Goal: Task Accomplishment & Management: Complete application form

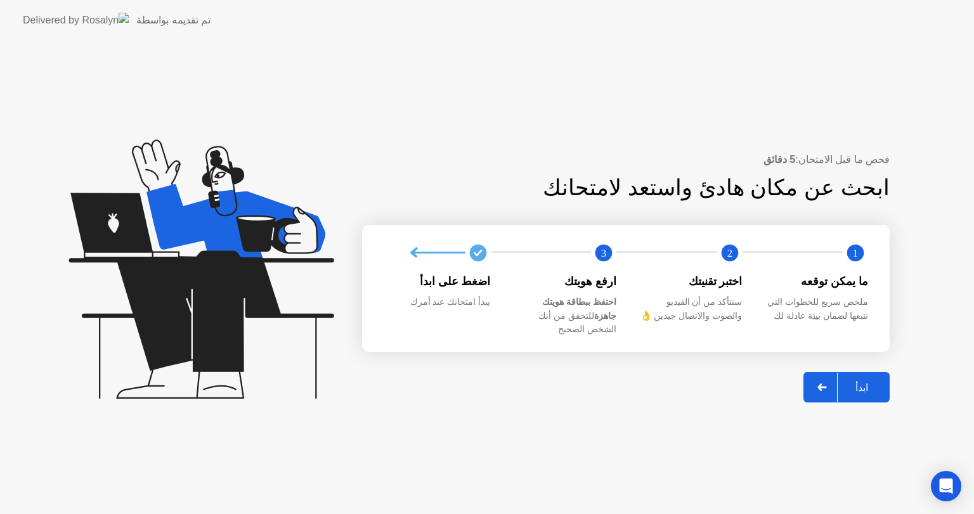
click at [814, 373] on div at bounding box center [822, 387] width 30 height 29
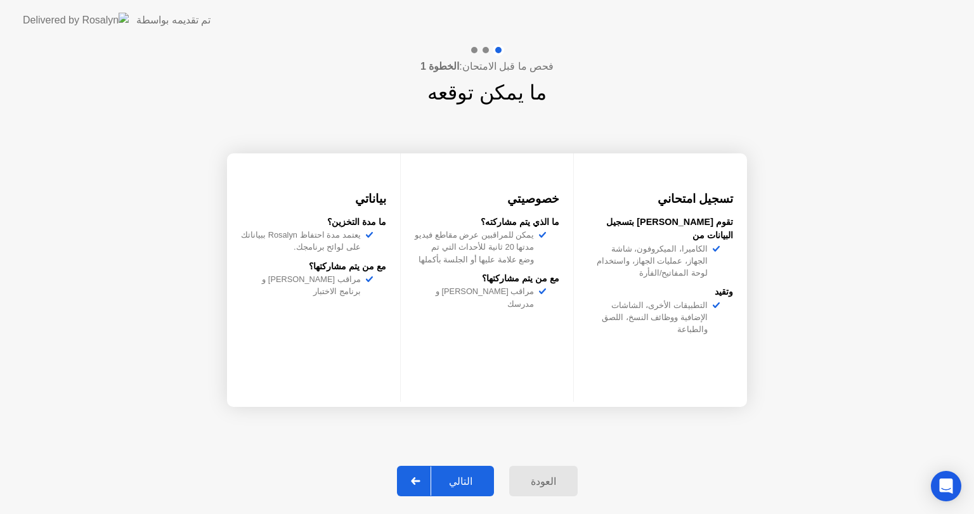
click at [464, 477] on div "التالي" at bounding box center [460, 481] width 59 height 12
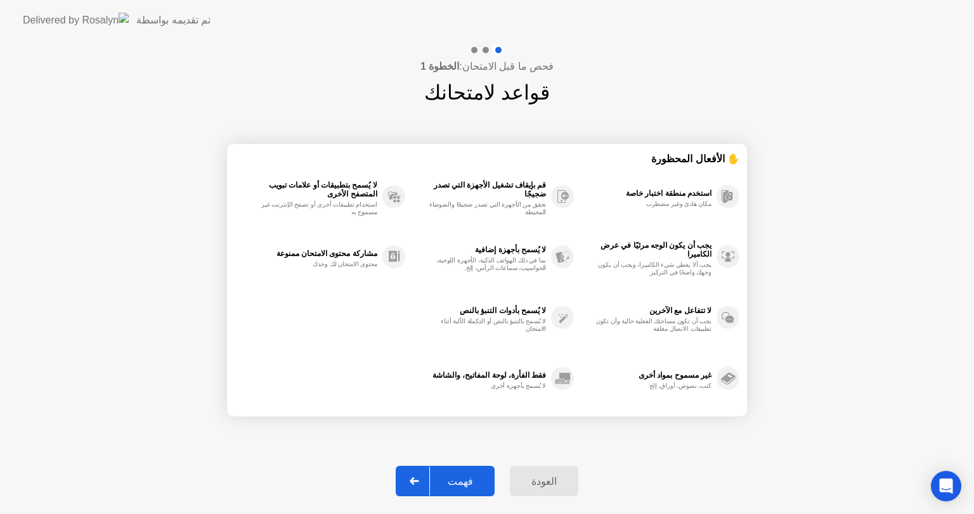
click at [464, 477] on div "فهمت" at bounding box center [460, 481] width 61 height 12
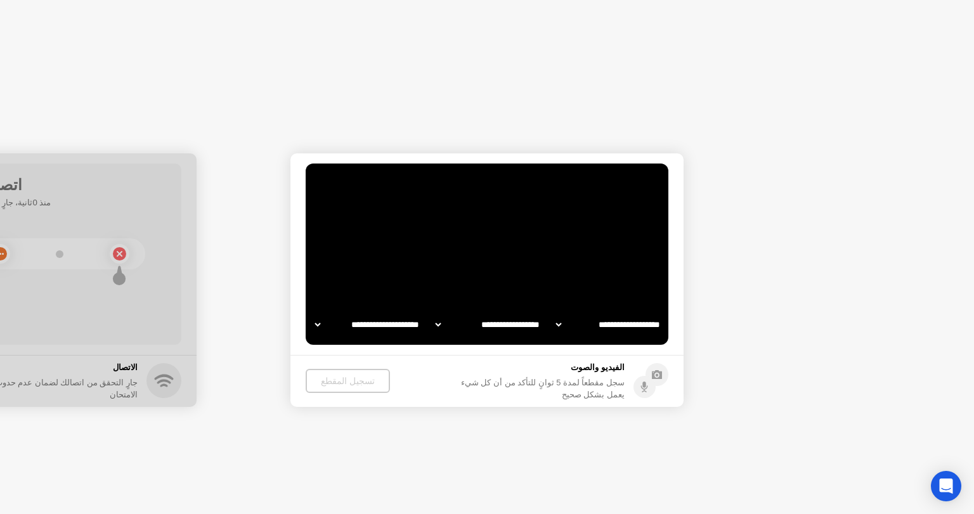
select select "**********"
select select "*******"
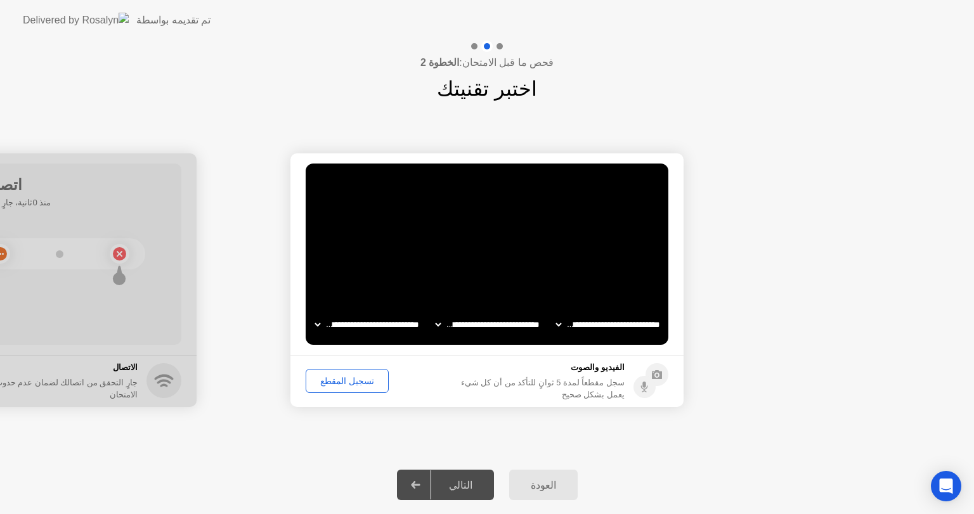
click at [340, 377] on div "تسجيل المقطع" at bounding box center [347, 381] width 74 height 10
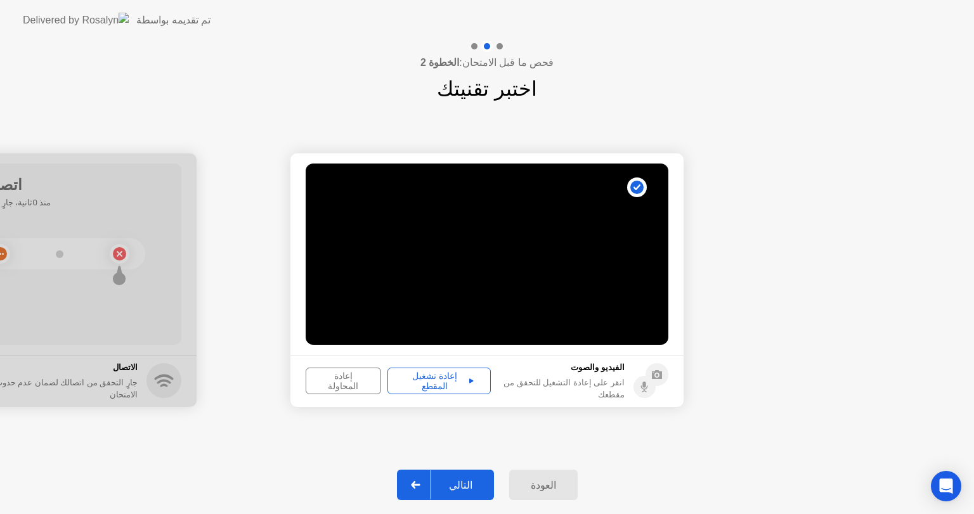
click at [446, 382] on div "إعادة تشغيل المقطع" at bounding box center [439, 381] width 94 height 20
click at [463, 472] on button "التالي" at bounding box center [445, 485] width 97 height 30
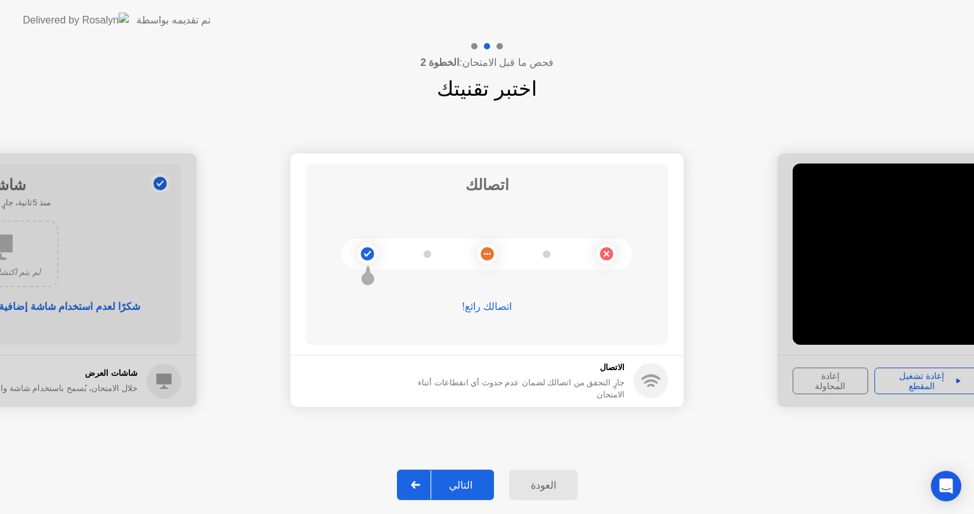
click at [451, 484] on div "التالي" at bounding box center [460, 485] width 59 height 12
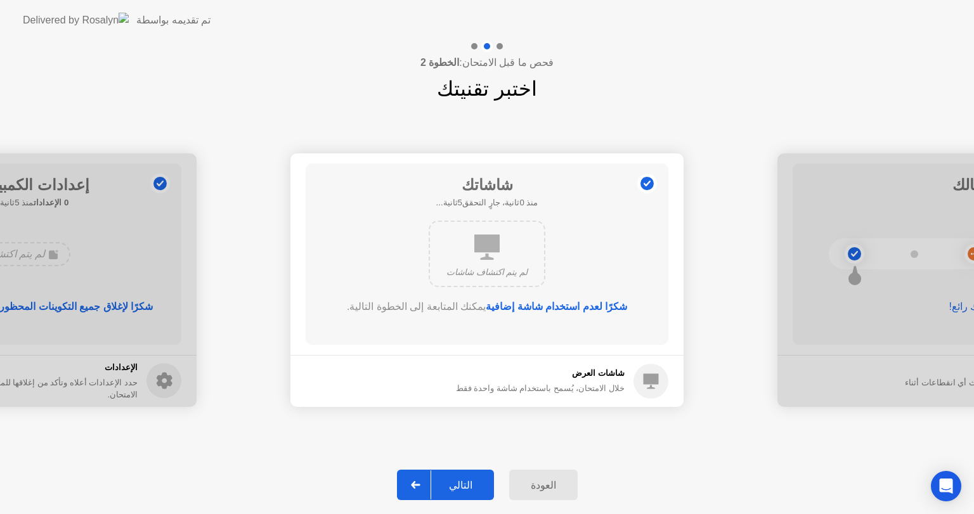
click at [451, 484] on div "التالي" at bounding box center [460, 485] width 59 height 12
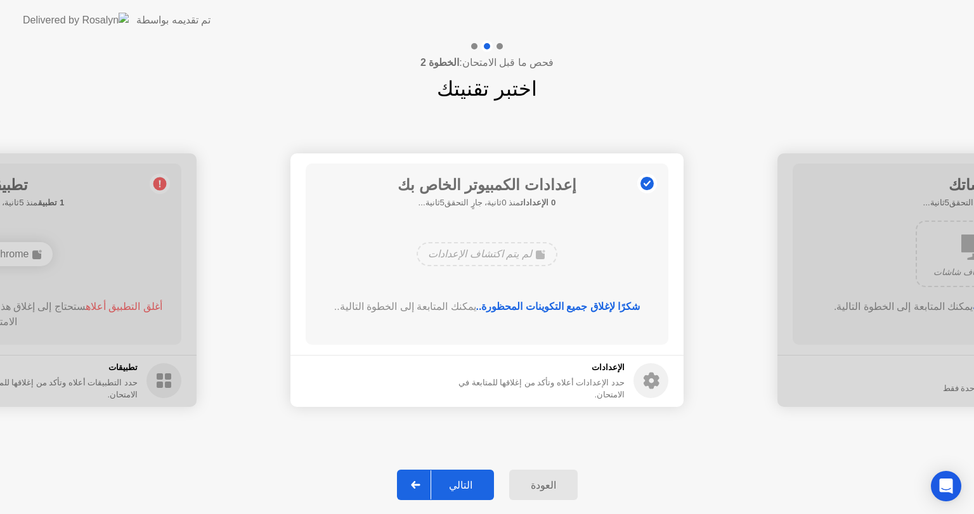
click at [451, 484] on div "التالي" at bounding box center [460, 485] width 59 height 12
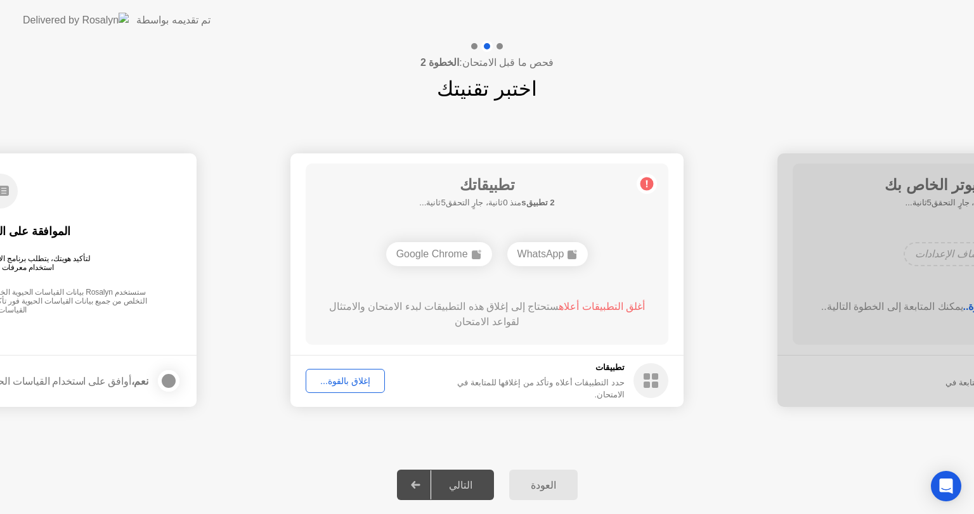
click at [347, 384] on div "إغلاق بالقوة..." at bounding box center [345, 381] width 70 height 10
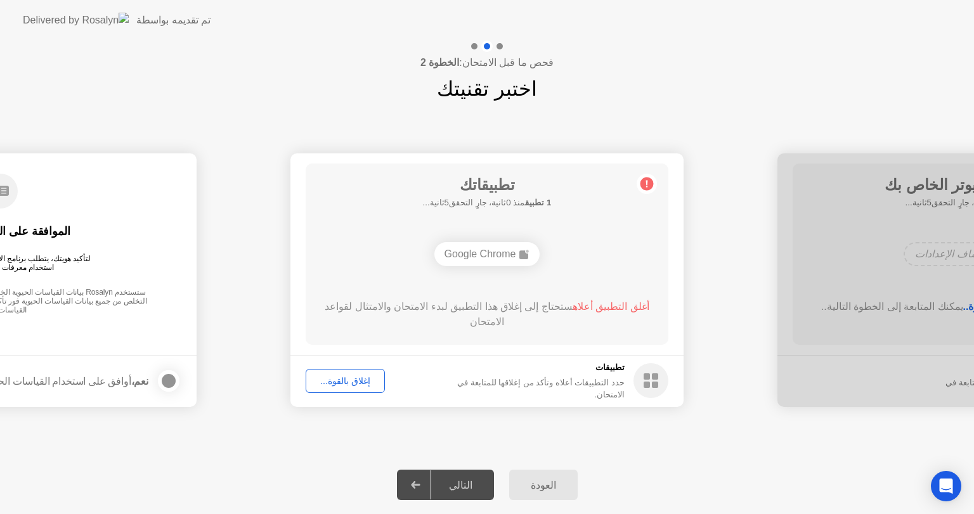
click at [363, 378] on div "إغلاق بالقوة..." at bounding box center [345, 381] width 70 height 10
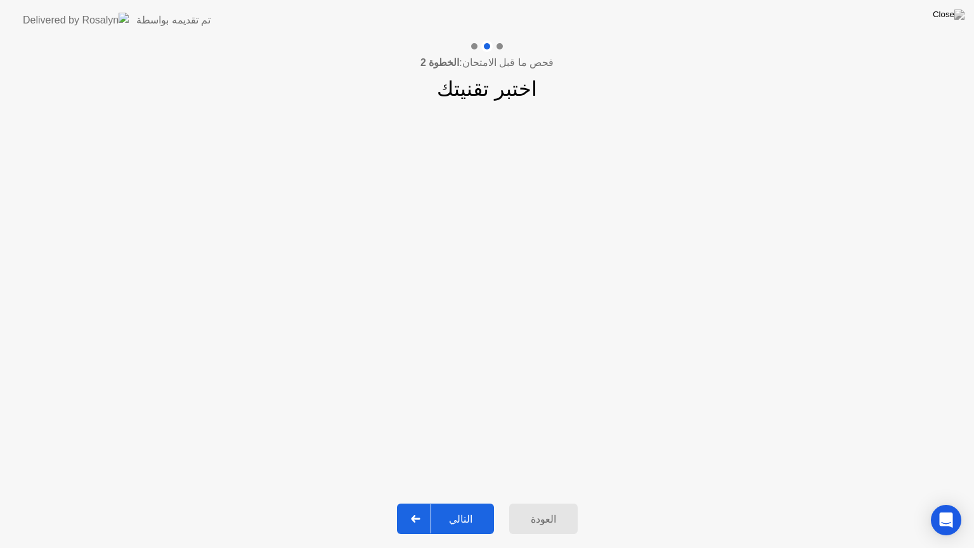
click at [442, 513] on div "التالي" at bounding box center [460, 519] width 59 height 12
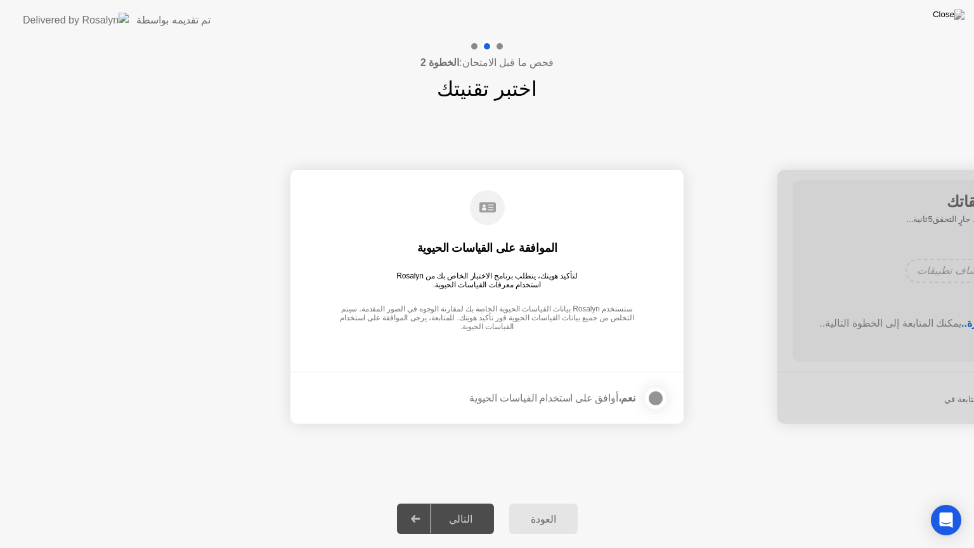
click at [653, 396] on div at bounding box center [655, 398] width 15 height 15
click at [446, 513] on div "التالي" at bounding box center [460, 519] width 59 height 12
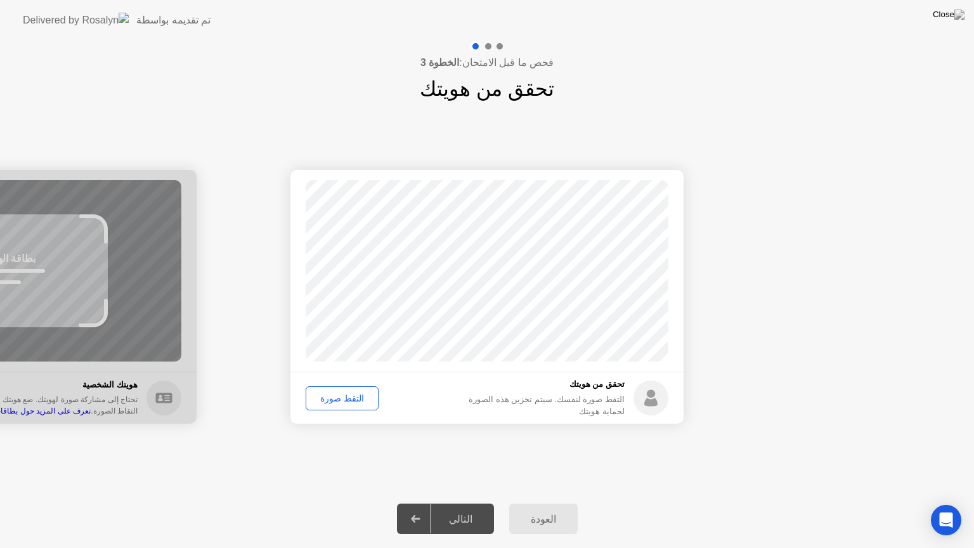
click at [354, 397] on div "التقط صورة" at bounding box center [342, 398] width 64 height 10
click at [442, 505] on button "التالي" at bounding box center [445, 518] width 97 height 30
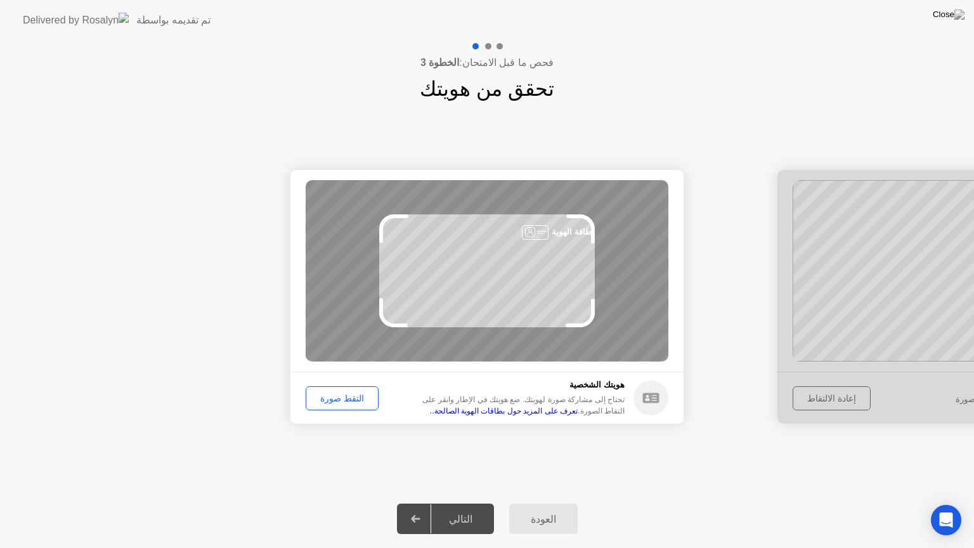
click at [326, 393] on div "التقط صورة" at bounding box center [342, 398] width 64 height 10
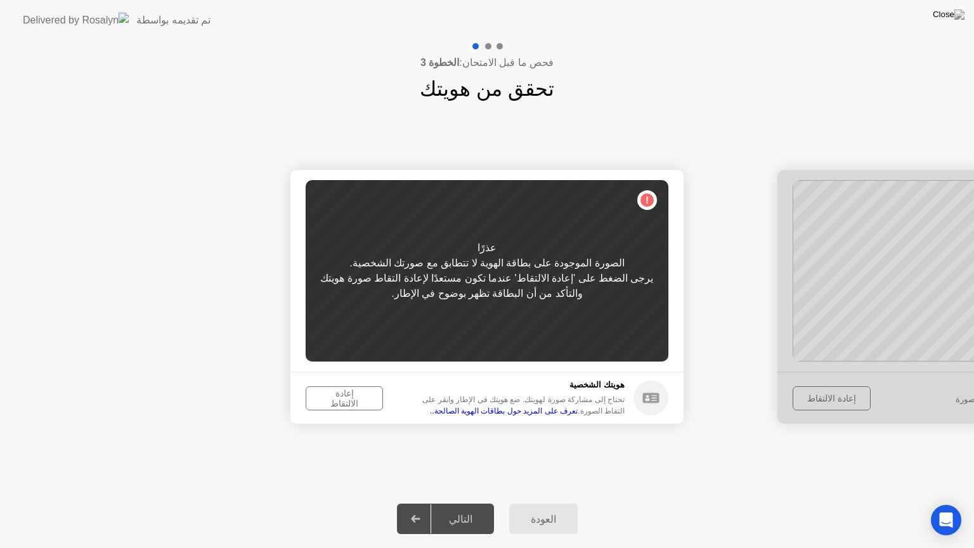
click at [345, 389] on button "إعادة الالتقاط" at bounding box center [344, 398] width 77 height 24
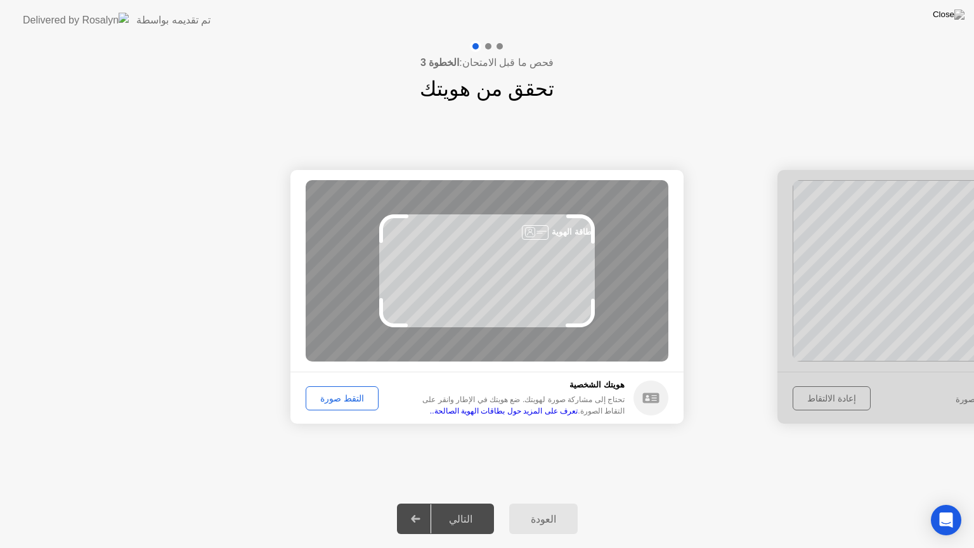
click at [523, 513] on div "العودة" at bounding box center [543, 519] width 61 height 12
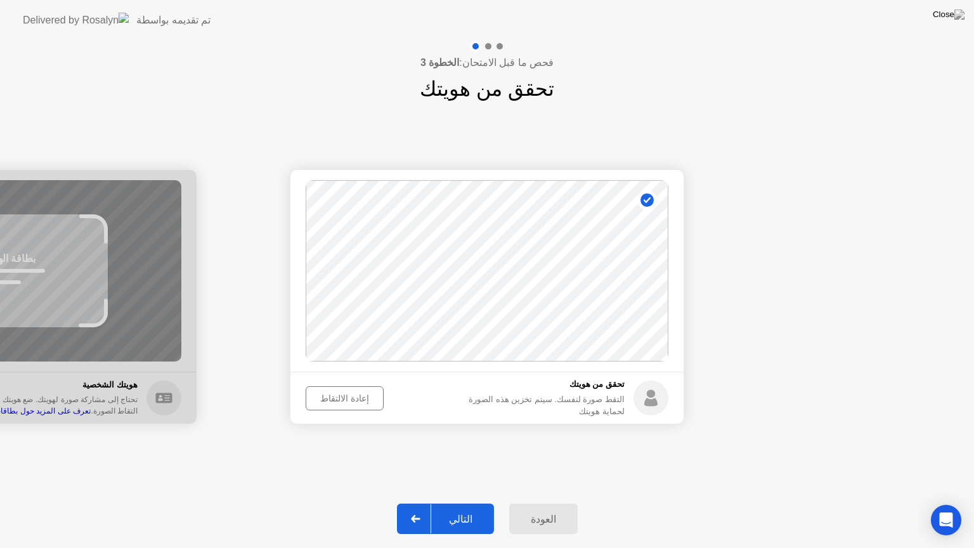
click at [368, 392] on button "إعادة الالتقاط" at bounding box center [345, 398] width 78 height 24
click at [368, 392] on button "التقط صورة" at bounding box center [342, 398] width 73 height 24
click at [459, 513] on div "التالي" at bounding box center [460, 519] width 59 height 12
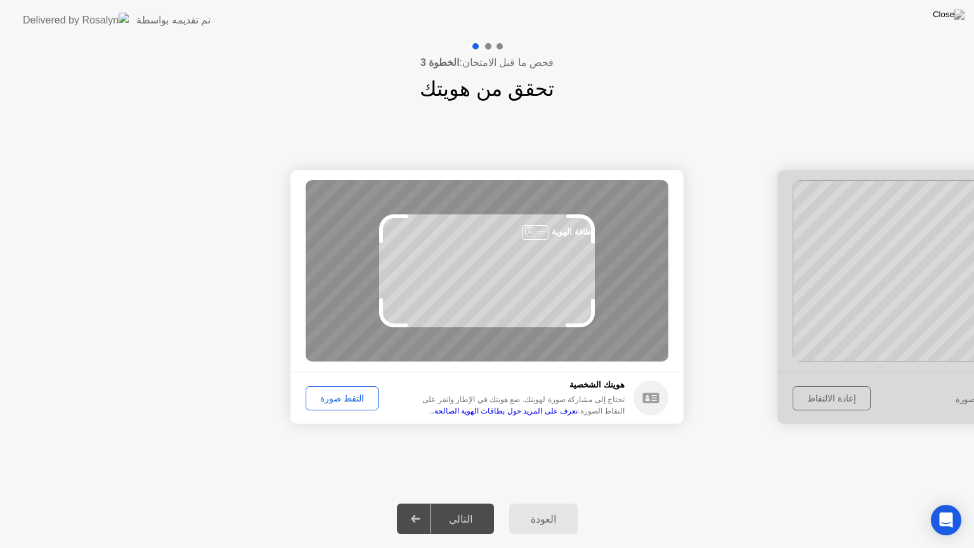
click at [459, 513] on div "التالي" at bounding box center [460, 519] width 59 height 12
click at [323, 400] on div "التقط صورة" at bounding box center [342, 398] width 64 height 10
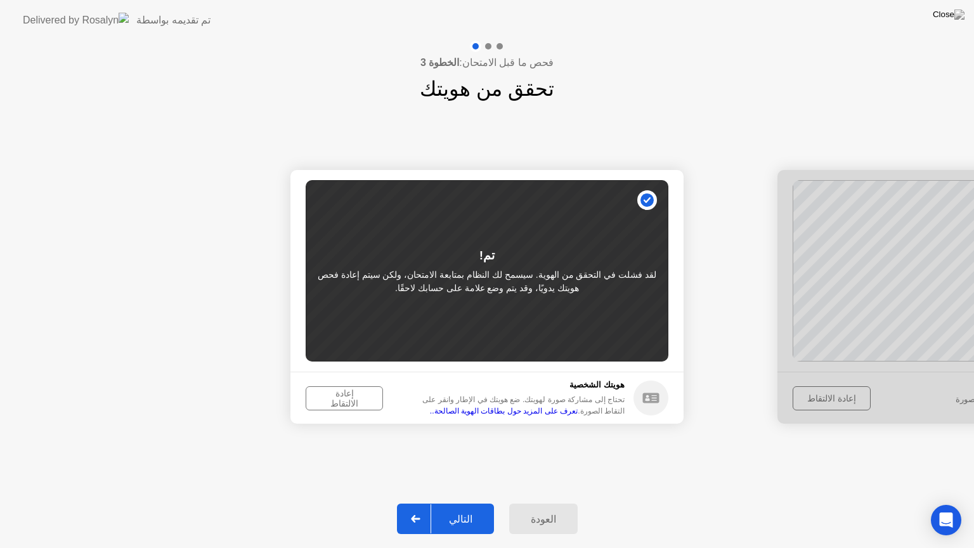
click at [446, 513] on div "التالي" at bounding box center [460, 519] width 59 height 12
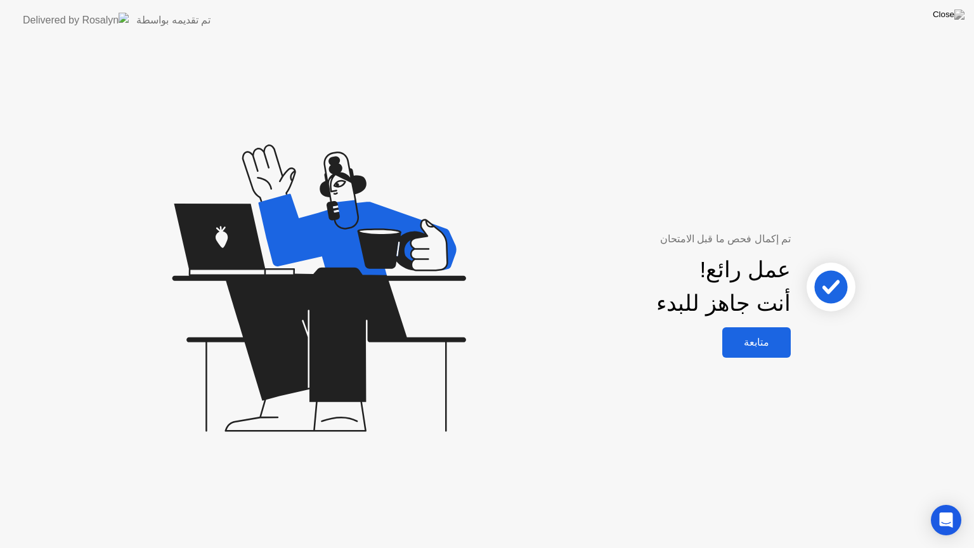
click at [766, 332] on button "متابعة" at bounding box center [756, 342] width 68 height 30
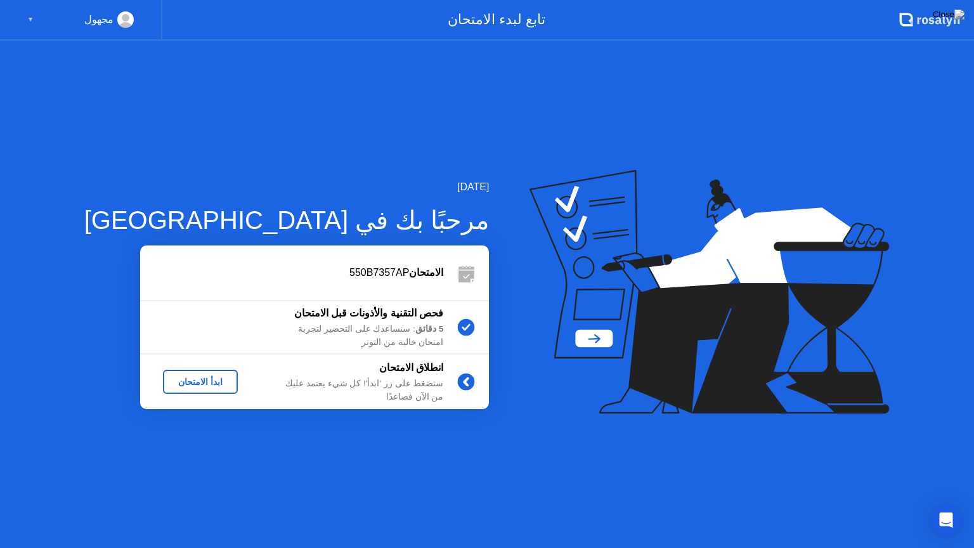
click at [171, 389] on button "ابدأ الامتحان" at bounding box center [200, 382] width 75 height 24
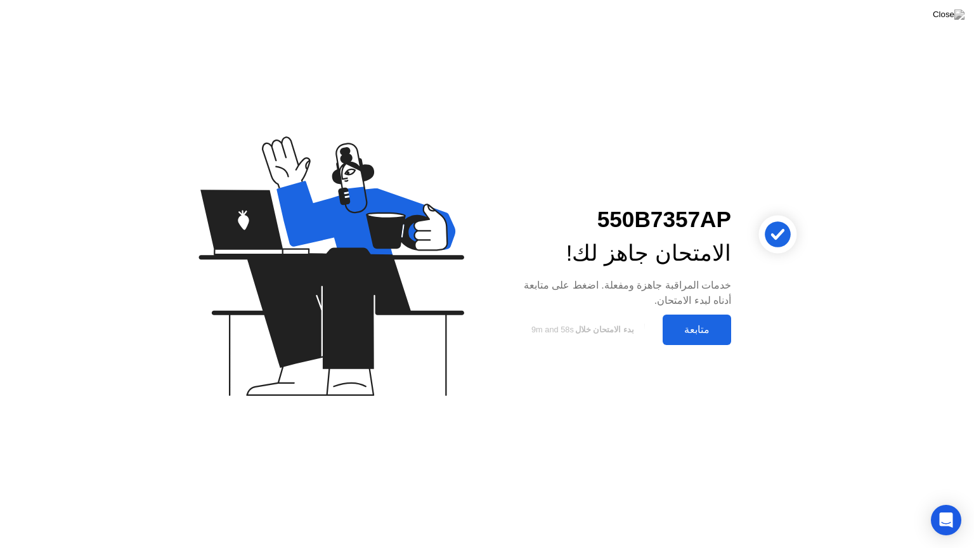
click at [687, 334] on div "متابعة" at bounding box center [696, 329] width 61 height 12
